Goal: Answer question/provide support: Share knowledge or assist other users

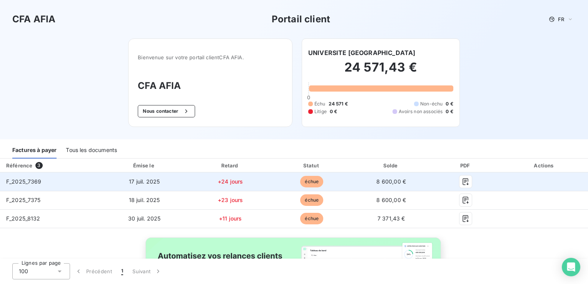
click at [17, 180] on span "F_2025_7369" at bounding box center [23, 181] width 35 height 7
click at [25, 184] on span "F_2025_7369" at bounding box center [23, 181] width 35 height 7
click at [30, 183] on span "F_2025_7369" at bounding box center [23, 181] width 35 height 7
click at [191, 183] on td "+24 jours" at bounding box center [230, 181] width 82 height 18
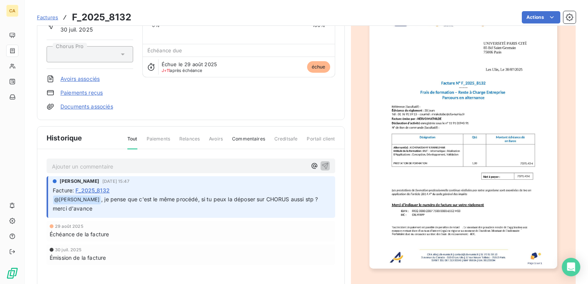
scroll to position [77, 0]
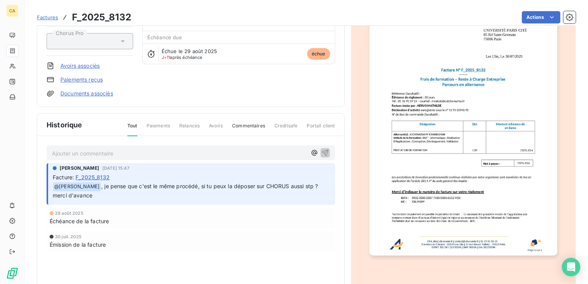
click at [420, 136] on img "button" at bounding box center [464, 123] width 188 height 266
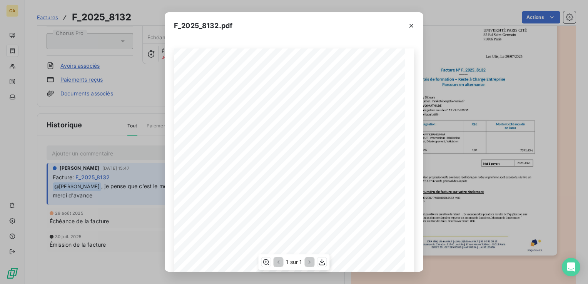
drag, startPoint x: 269, startPoint y: 225, endPoint x: 225, endPoint y: 225, distance: 43.9
click at [226, 225] on span ": [PERSON_NAME]" at bounding box center [238, 225] width 25 height 3
copy span "KICHENASSAMY [PERSON_NAME]"
click at [412, 25] on icon "button" at bounding box center [412, 26] width 4 height 4
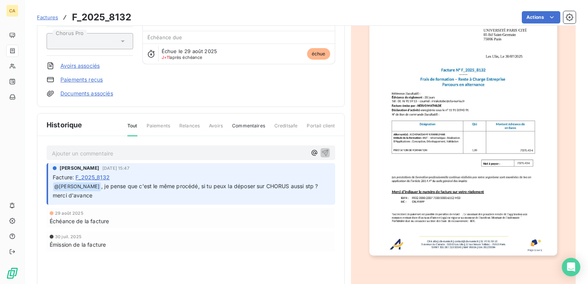
click at [89, 150] on p "Ajouter un commentaire ﻿" at bounding box center [179, 154] width 255 height 10
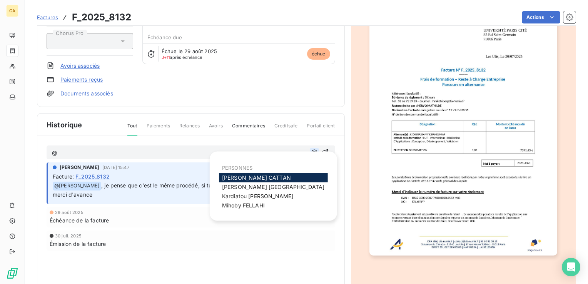
click at [311, 151] on icon "button" at bounding box center [315, 153] width 8 height 8
click at [256, 177] on span "[PERSON_NAME]" at bounding box center [256, 177] width 69 height 7
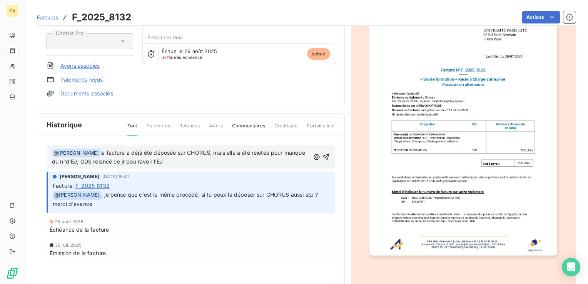
click at [137, 161] on span "la facture a déjà été déposée sur CHORUS, mais elle a été rejetée pour manque d…" at bounding box center [179, 157] width 255 height 16
click at [173, 160] on p "﻿ @ [PERSON_NAME] ﻿ la facture a déjà été déposée sur CHORUS, mais elle a été r…" at bounding box center [181, 158] width 258 height 18
click at [324, 153] on icon "button" at bounding box center [326, 157] width 8 height 8
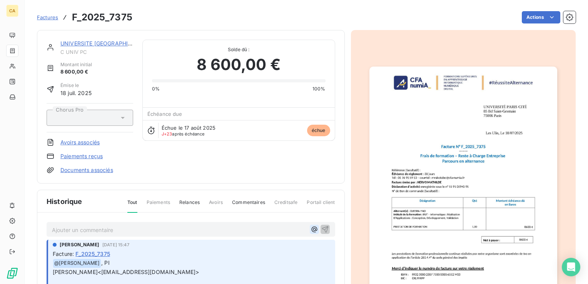
click at [311, 227] on icon "button" at bounding box center [315, 230] width 8 height 8
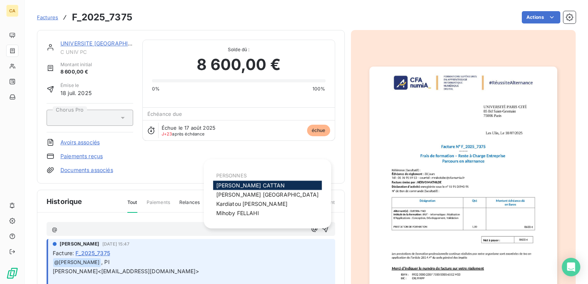
click at [245, 183] on span "[PERSON_NAME]" at bounding box center [250, 185] width 69 height 7
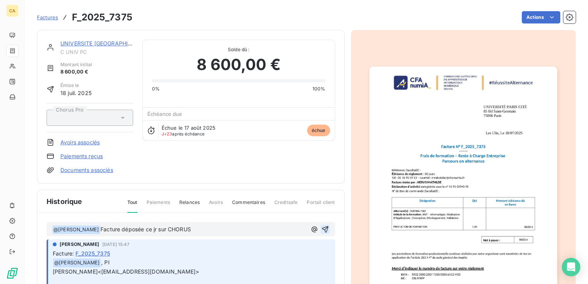
click at [321, 227] on icon "button" at bounding box center [325, 230] width 8 height 8
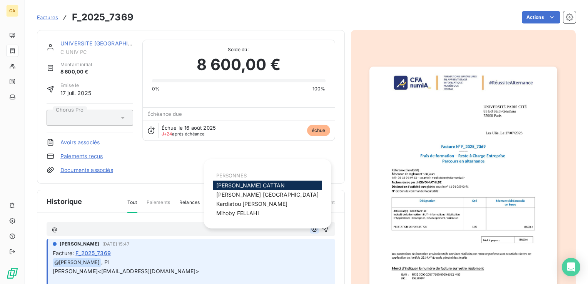
click at [311, 228] on icon "button" at bounding box center [315, 229] width 8 height 8
click at [243, 184] on span "[PERSON_NAME]" at bounding box center [250, 185] width 69 height 7
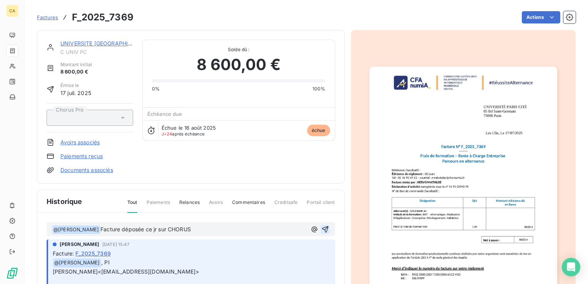
click at [322, 229] on icon "button" at bounding box center [325, 229] width 7 height 7
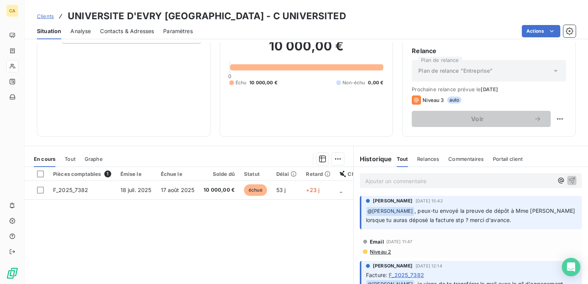
scroll to position [77, 0]
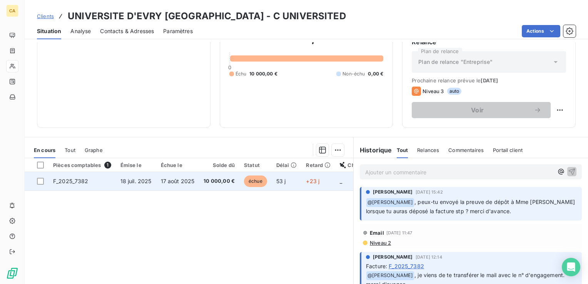
click at [81, 181] on span "F_2025_7382" at bounding box center [70, 181] width 35 height 7
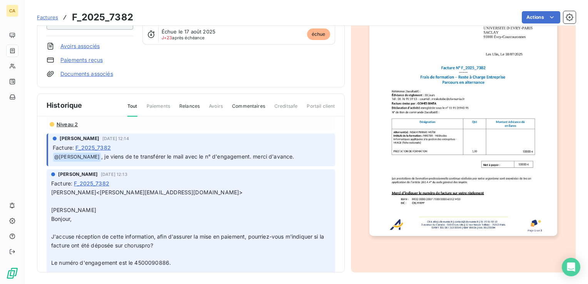
scroll to position [77, 0]
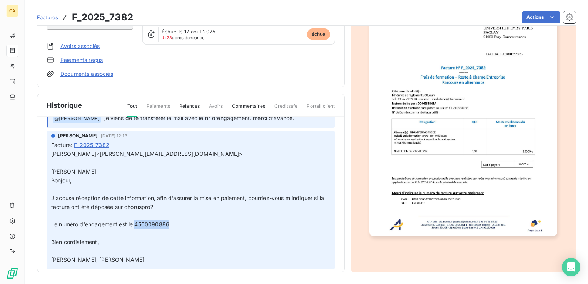
drag, startPoint x: 168, startPoint y: 223, endPoint x: 135, endPoint y: 226, distance: 33.2
click at [135, 226] on span "Le numéro d'engagement est le 4500090886." at bounding box center [111, 224] width 120 height 7
copy span "4500090886"
drag, startPoint x: 176, startPoint y: 152, endPoint x: 99, endPoint y: 153, distance: 77.8
click at [99, 153] on span "anne mahadzere<anne.mahadzere@univ-evry.fr>" at bounding box center [146, 154] width 191 height 7
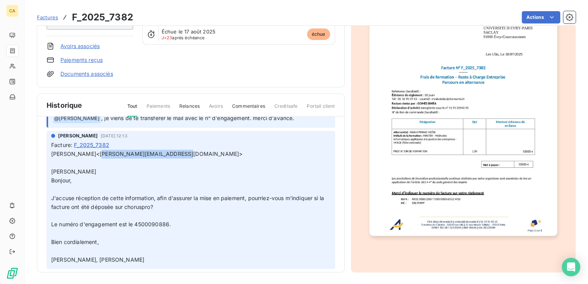
drag, startPoint x: 99, startPoint y: 153, endPoint x: 120, endPoint y: 152, distance: 21.6
copy span "anne.mahadzere@univ-evry.fr"
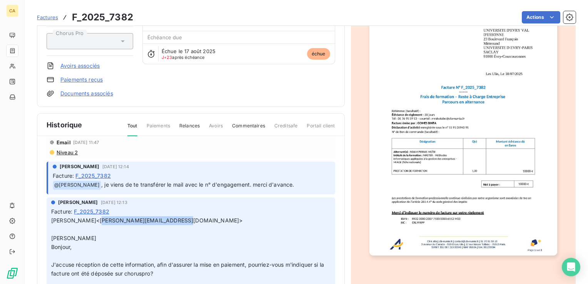
scroll to position [0, 0]
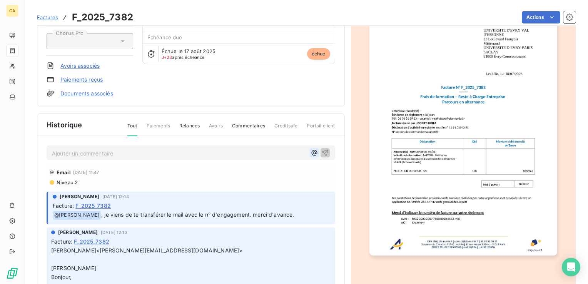
click at [311, 150] on icon "button" at bounding box center [315, 153] width 8 height 8
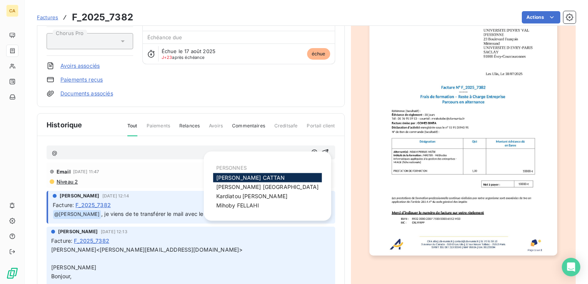
click at [245, 176] on span "[PERSON_NAME]" at bounding box center [250, 177] width 69 height 7
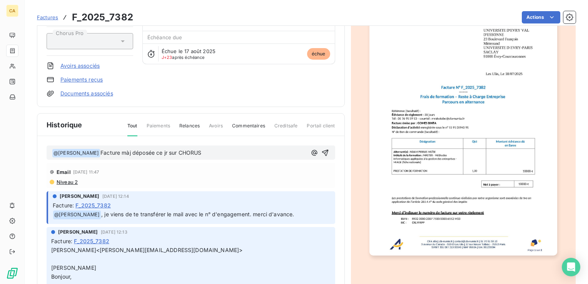
click at [130, 151] on span "Facture màj déposée ce jr sur CHORUS" at bounding box center [150, 152] width 101 height 7
click at [253, 152] on p "﻿ @ Aurélie CATTAN ﻿ Facture màj avec le n° de cde déposée ce jr sur CHORUS" at bounding box center [179, 153] width 255 height 9
